Goal: Task Accomplishment & Management: Manage account settings

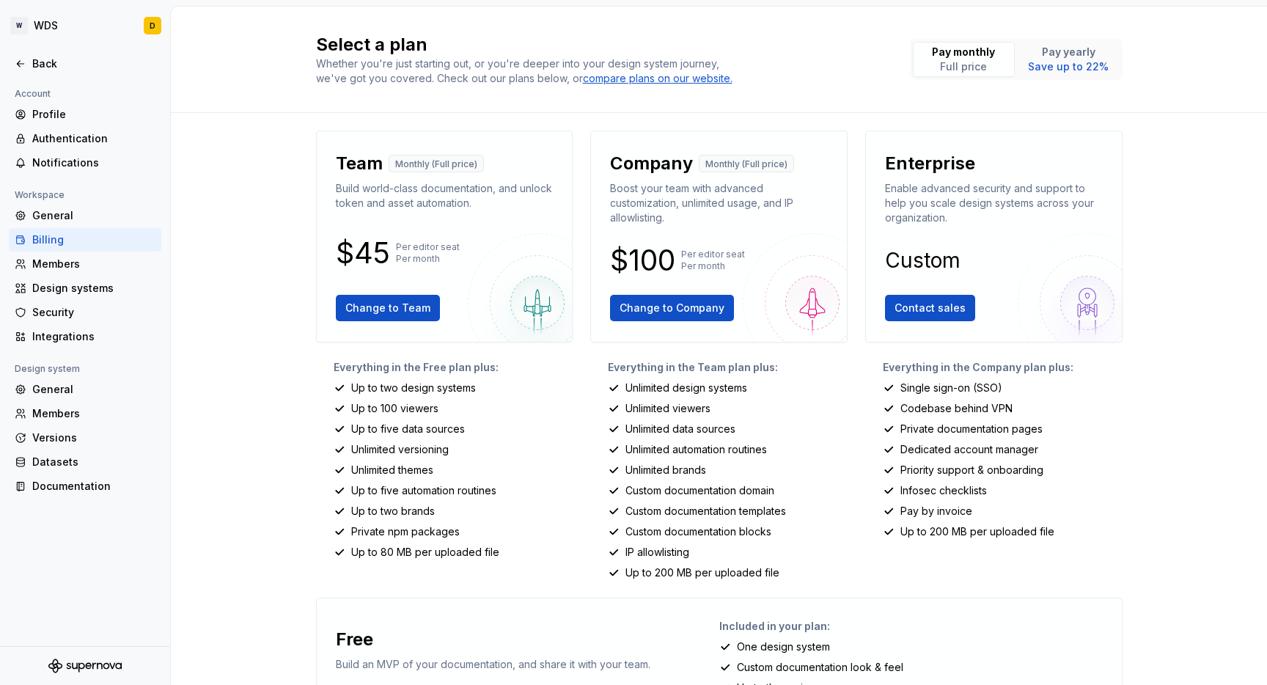
click at [87, 266] on div "Members" at bounding box center [93, 264] width 123 height 15
click at [85, 290] on div "Design systems" at bounding box center [93, 288] width 123 height 15
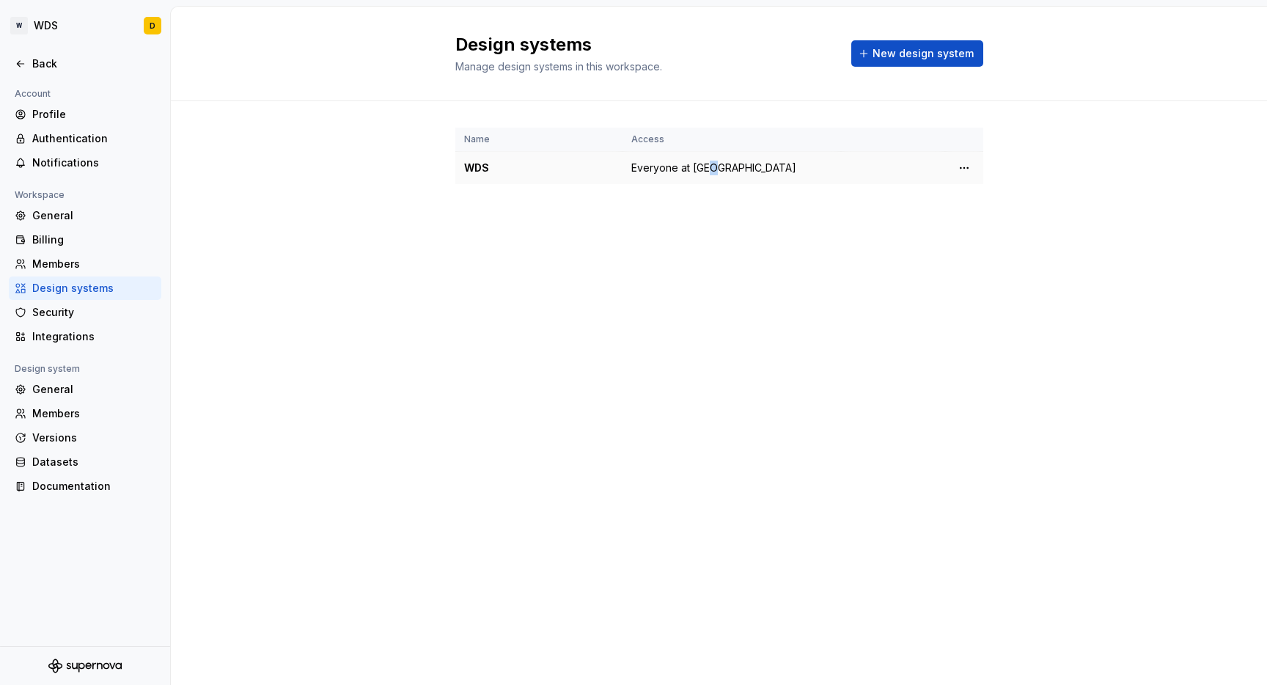
click at [717, 163] on span "Everyone at [GEOGRAPHIC_DATA]" at bounding box center [713, 168] width 165 height 15
click at [725, 187] on div "Name Access WDS Everyone at [GEOGRAPHIC_DATA]" at bounding box center [719, 170] width 528 height 139
click at [966, 169] on html "W WDS D Back Account Profile Authentication Notifications Workspace General Bil…" at bounding box center [633, 342] width 1267 height 685
click at [1008, 192] on div "View members" at bounding box center [1050, 196] width 139 height 15
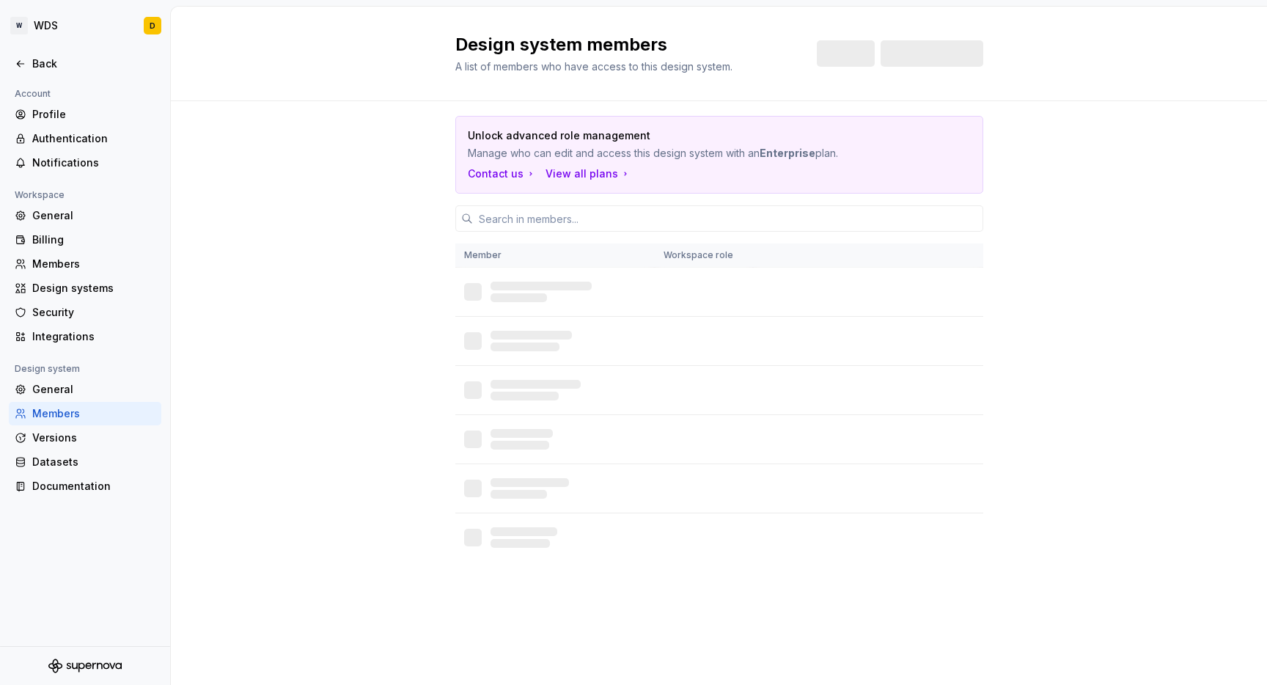
click at [1095, 153] on div "Unlock advanced role management Manage who can edit and access this design syst…" at bounding box center [719, 359] width 1096 height 516
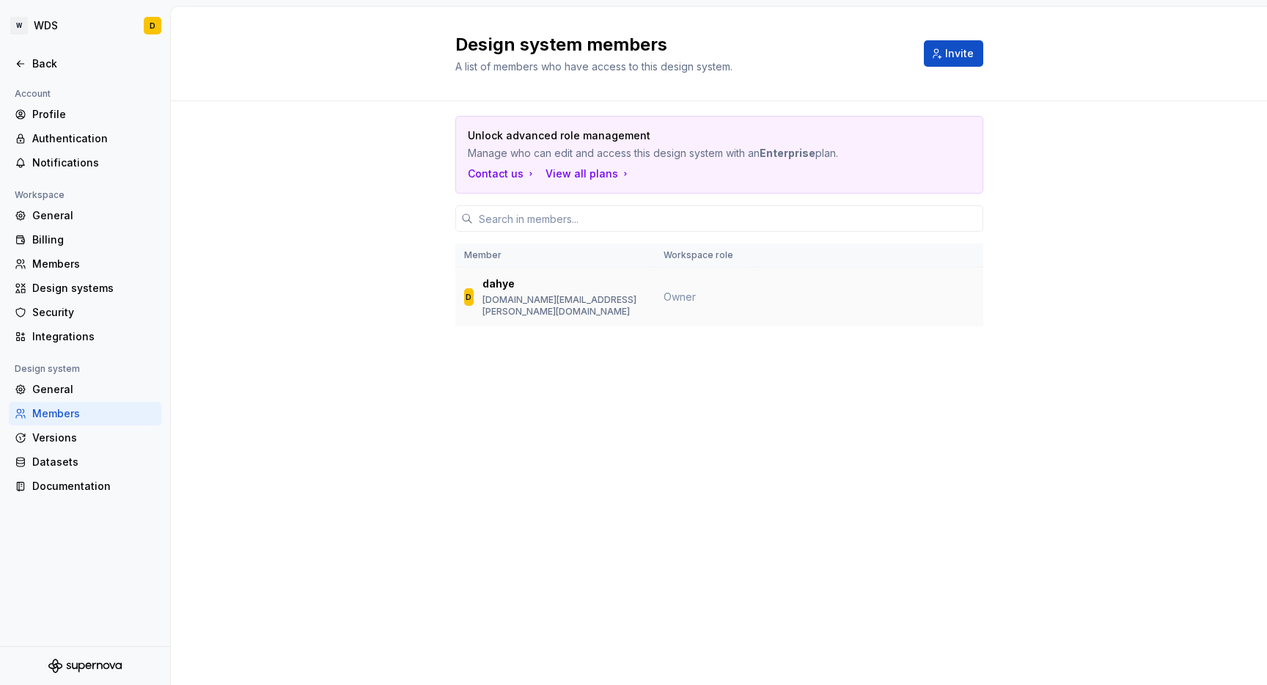
click at [753, 289] on td at bounding box center [868, 297] width 230 height 59
click at [68, 426] on div "Versions" at bounding box center [85, 437] width 153 height 23
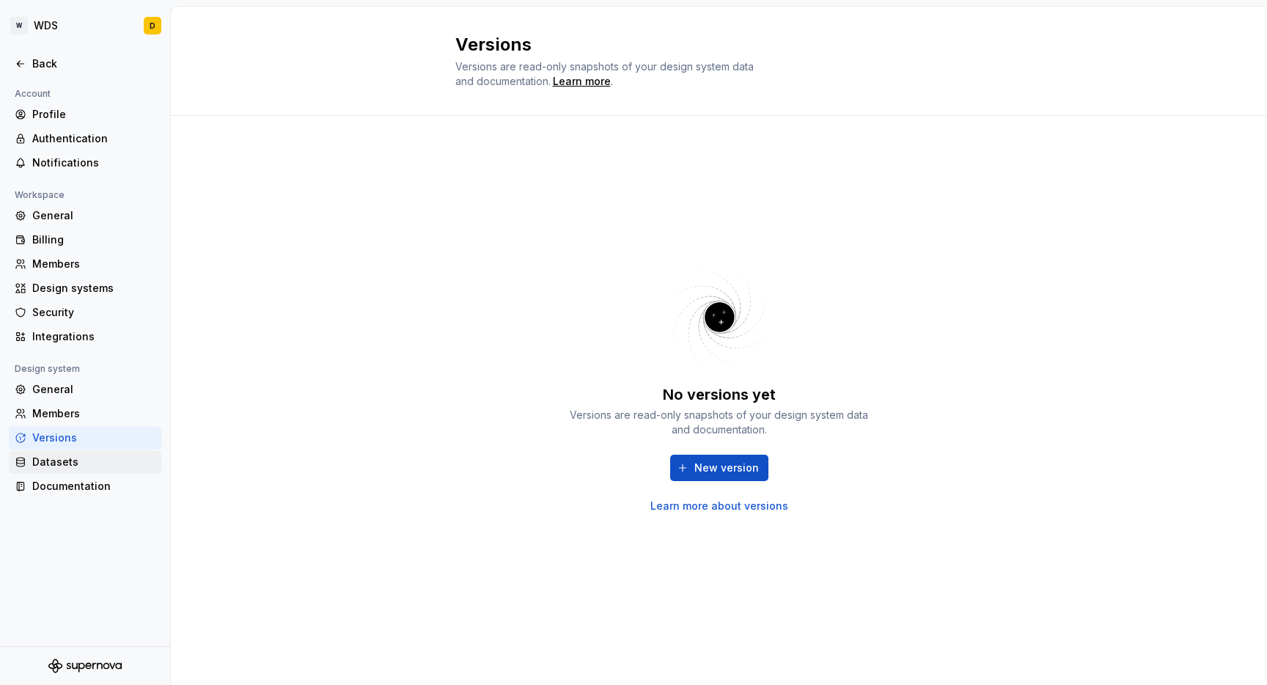
click at [95, 453] on div "Datasets" at bounding box center [85, 461] width 153 height 23
click at [94, 455] on div "Datasets" at bounding box center [93, 462] width 123 height 15
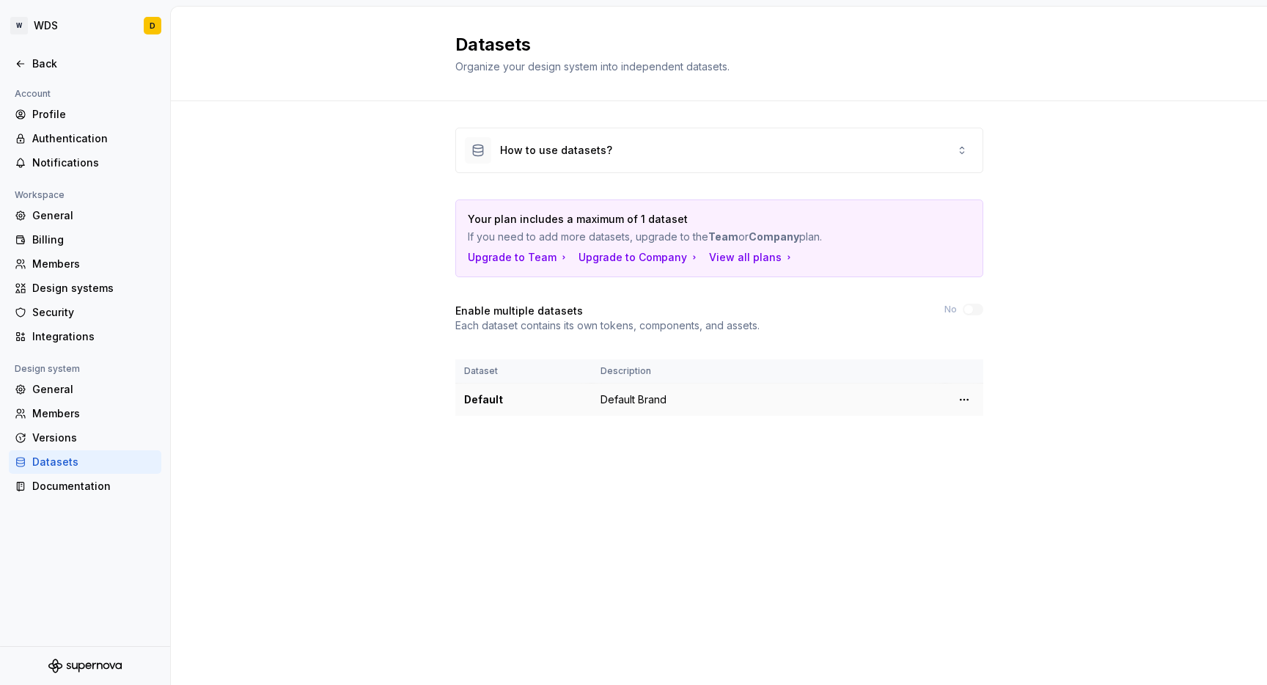
click at [640, 386] on td "Default Brand" at bounding box center [768, 400] width 353 height 33
click at [631, 400] on td "Default Brand" at bounding box center [768, 400] width 353 height 33
click at [972, 403] on html "W WDS D Back Account Profile Authentication Notifications Workspace General Bil…" at bounding box center [633, 342] width 1267 height 685
click at [824, 440] on html "W WDS D Back Account Profile Authentication Notifications Workspace General Bil…" at bounding box center [633, 342] width 1267 height 685
